Goal: Transaction & Acquisition: Purchase product/service

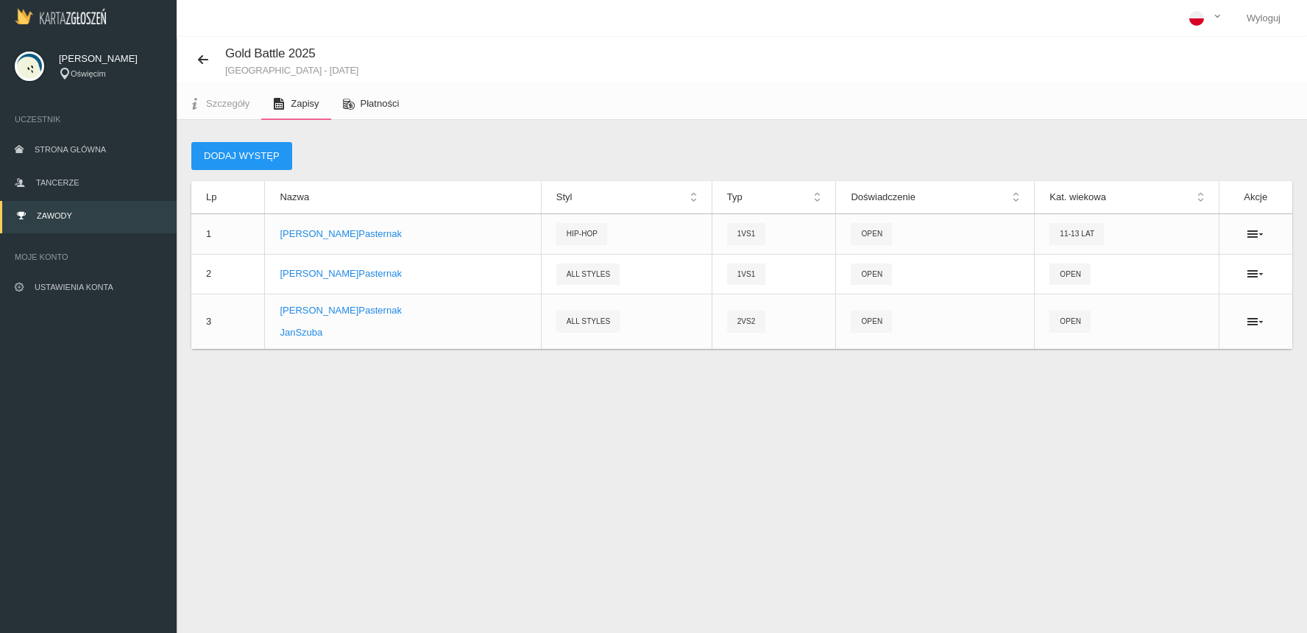
click at [372, 105] on span "Płatności" at bounding box center [380, 103] width 39 height 11
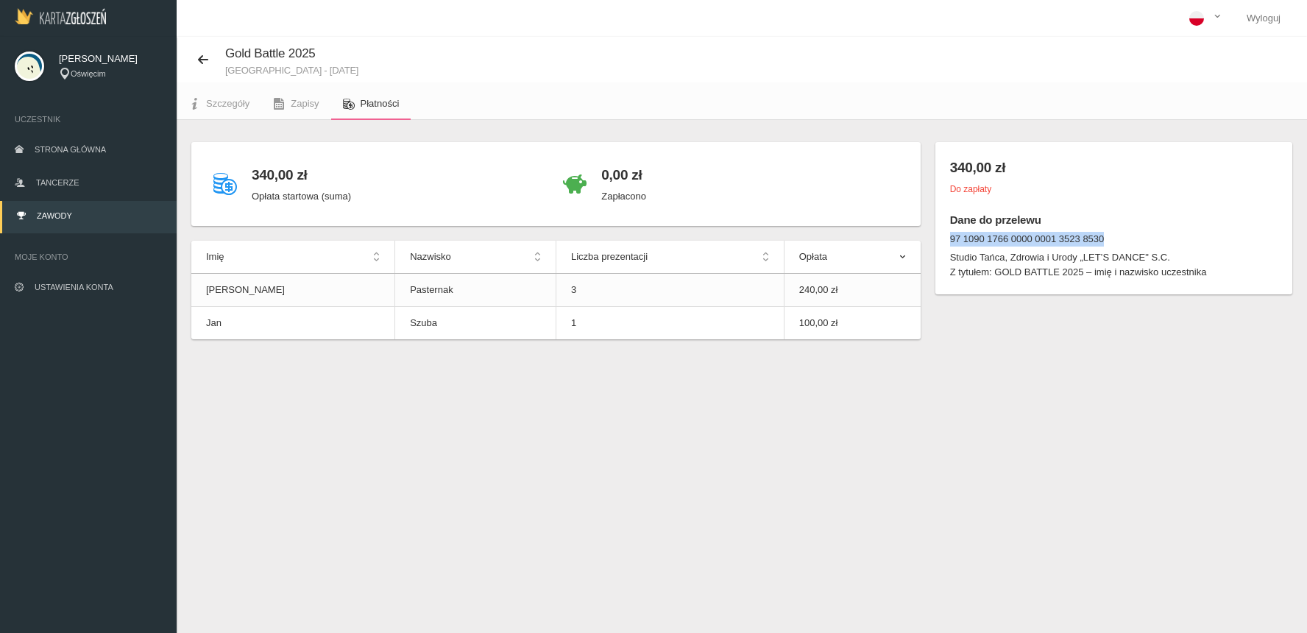
drag, startPoint x: 1112, startPoint y: 239, endPoint x: 951, endPoint y: 236, distance: 160.5
click at [951, 236] on dt "97 1090 1766 0000 0001 3523 8530" at bounding box center [1114, 239] width 328 height 15
copy dt "97 1090 1766 0000 0001 3523 8530"
click at [1105, 267] on dd "Z tytułem: GOLD BATTLE 2025 – imię i nazwisko uczestnika" at bounding box center [1114, 272] width 328 height 15
drag, startPoint x: 996, startPoint y: 271, endPoint x: 1084, endPoint y: 272, distance: 87.6
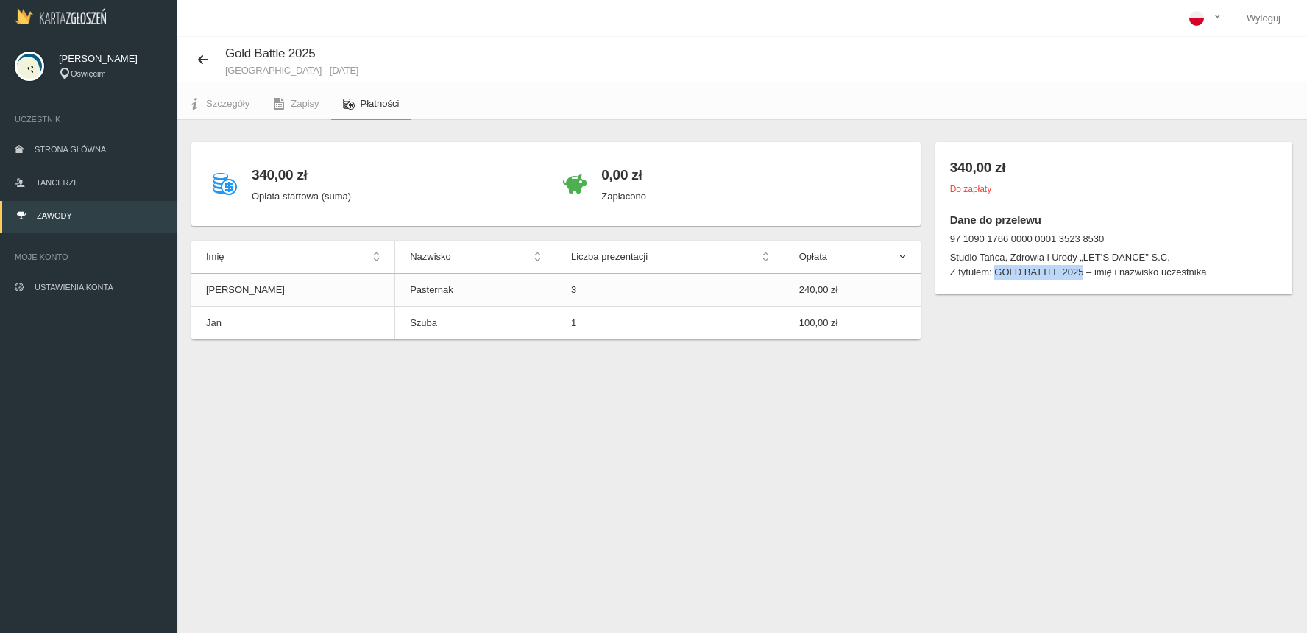
click at [1084, 272] on dd "Z tytułem: GOLD BATTLE 2025 – imię i nazwisko uczestnika" at bounding box center [1114, 272] width 328 height 15
copy dd "GOLD BATTLE 2025"
drag, startPoint x: 1186, startPoint y: 253, endPoint x: 939, endPoint y: 261, distance: 246.8
click at [939, 261] on div "340,00 zł Do zapłaty Dane do przelewu 97 1090 1766 0000 0001 3523 8530 Studio T…" at bounding box center [1114, 218] width 357 height 152
copy dd "Studio Tańca, Zdrowia i Urody „LET’S DANCE" S.C."
